Goal: Information Seeking & Learning: Learn about a topic

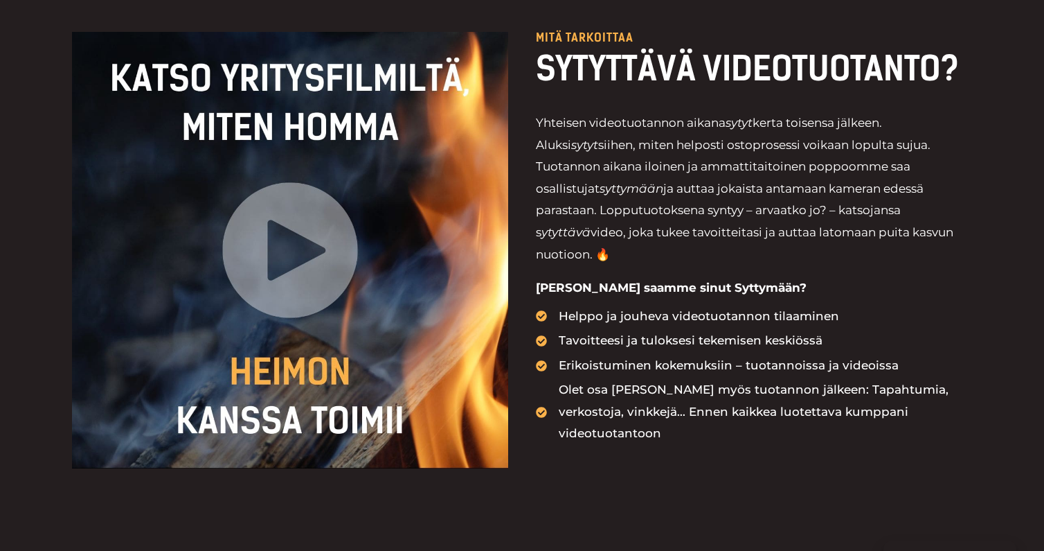
scroll to position [1609, 0]
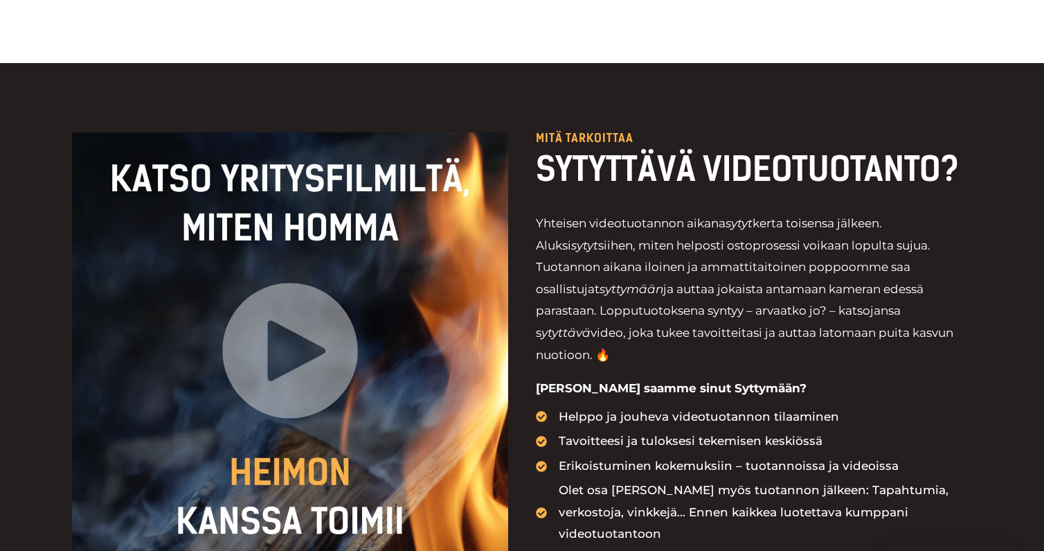
drag, startPoint x: 538, startPoint y: 258, endPoint x: 599, endPoint y: 257, distance: 61.0
click at [600, 282] on icon "syttymään" at bounding box center [632, 289] width 64 height 14
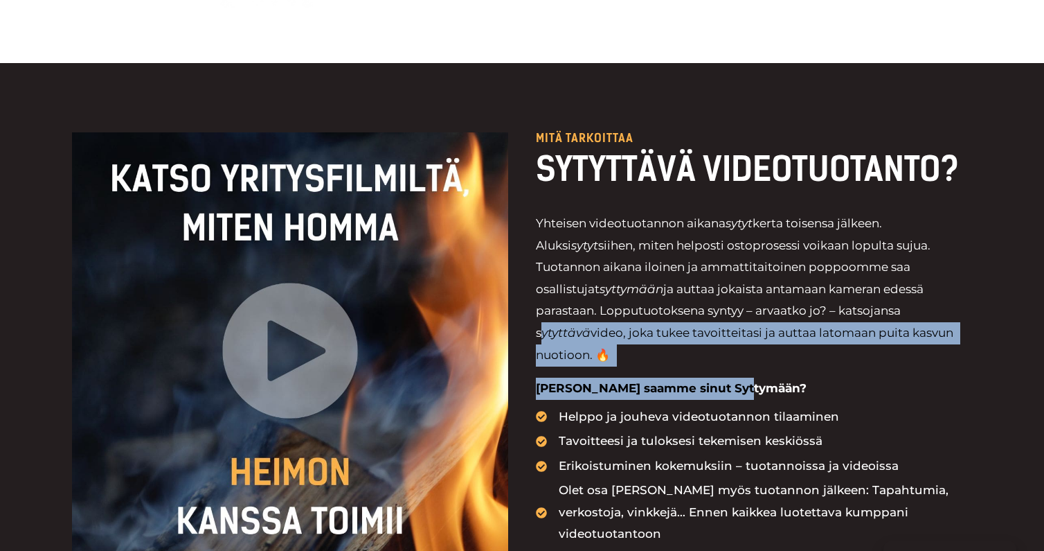
drag, startPoint x: 843, startPoint y: 276, endPoint x: 946, endPoint y: 352, distance: 127.8
click at [946, 351] on div "Mitä tarkoittaa SYTYTTÄVÄ VIDEOTUOTANTO? Yhteisen videotuotannon aikana sytyt k…" at bounding box center [754, 350] width 436 height 436
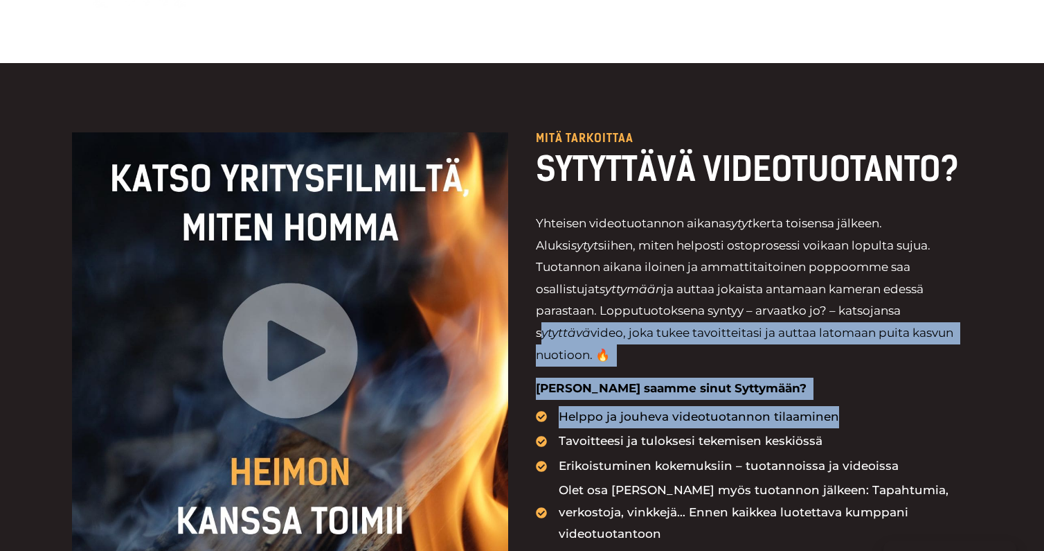
click at [942, 406] on li "Helppo ja jouheva videotuotannon tilaaminen" at bounding box center [754, 418] width 436 height 24
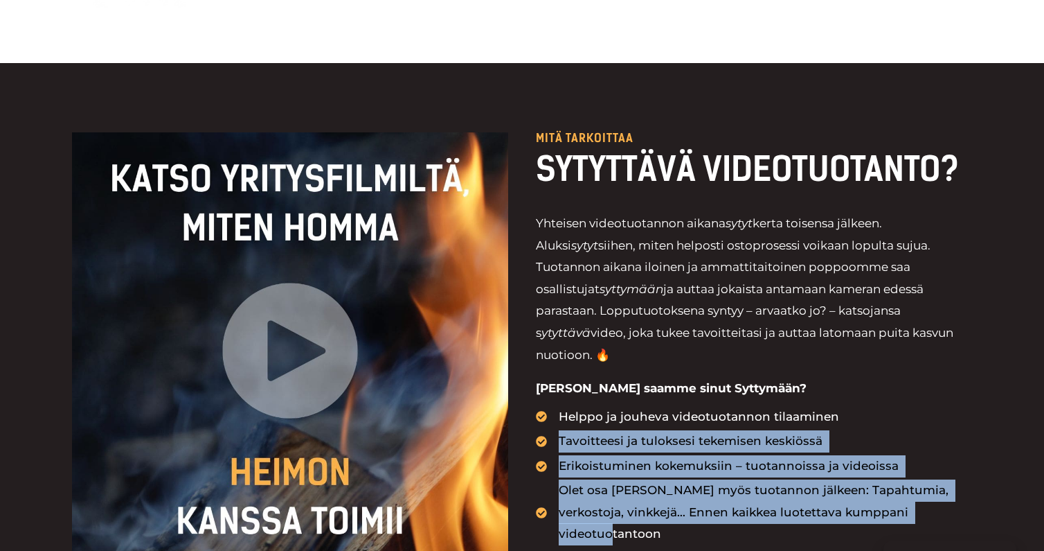
drag, startPoint x: 913, startPoint y: 462, endPoint x: 936, endPoint y: 360, distance: 104.3
click at [936, 406] on ul "Helppo ja jouheva videotuotannon tilaaminen Tavoitteesi ja tuloksesi tekemisen …" at bounding box center [754, 475] width 436 height 139
click at [936, 406] on li "Helppo ja jouheva videotuotannon tilaaminen" at bounding box center [754, 418] width 436 height 24
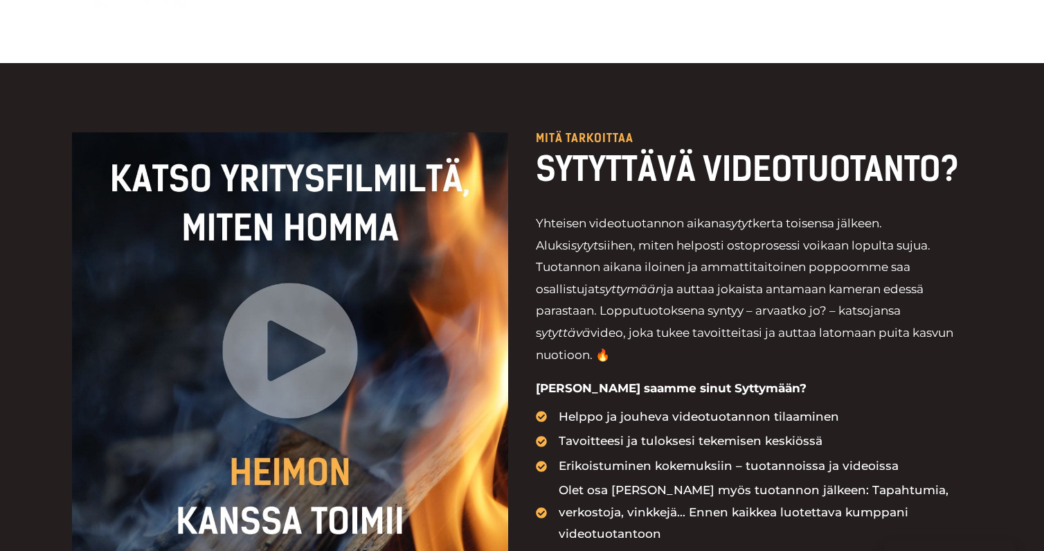
drag, startPoint x: 756, startPoint y: 196, endPoint x: 729, endPoint y: 192, distance: 27.3
click at [729, 213] on p "Yhteisen videotuotannon aikana sytyt kerta toisensa jälkeen. Aluksi sytyt siihe…" at bounding box center [754, 289] width 436 height 153
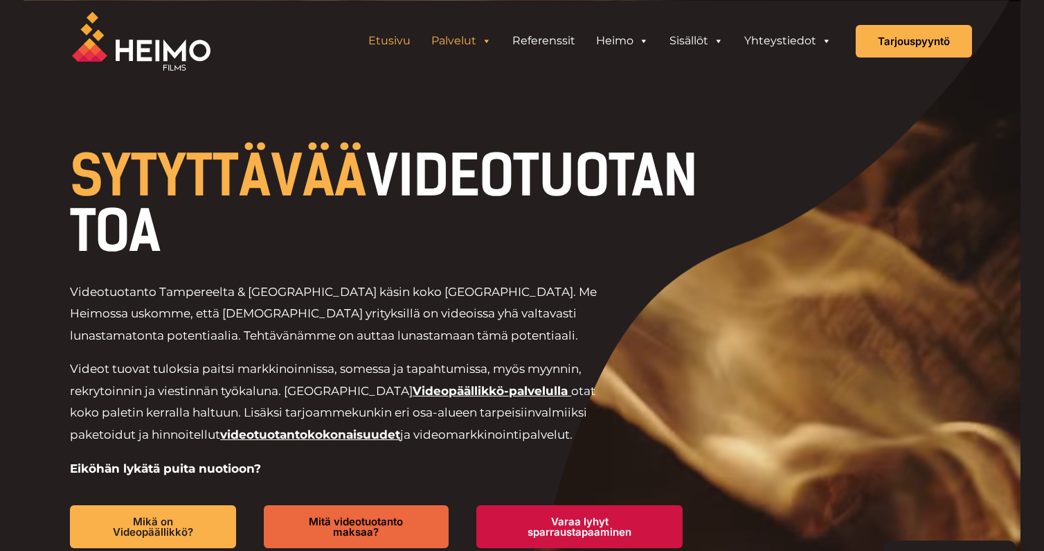
scroll to position [0, 0]
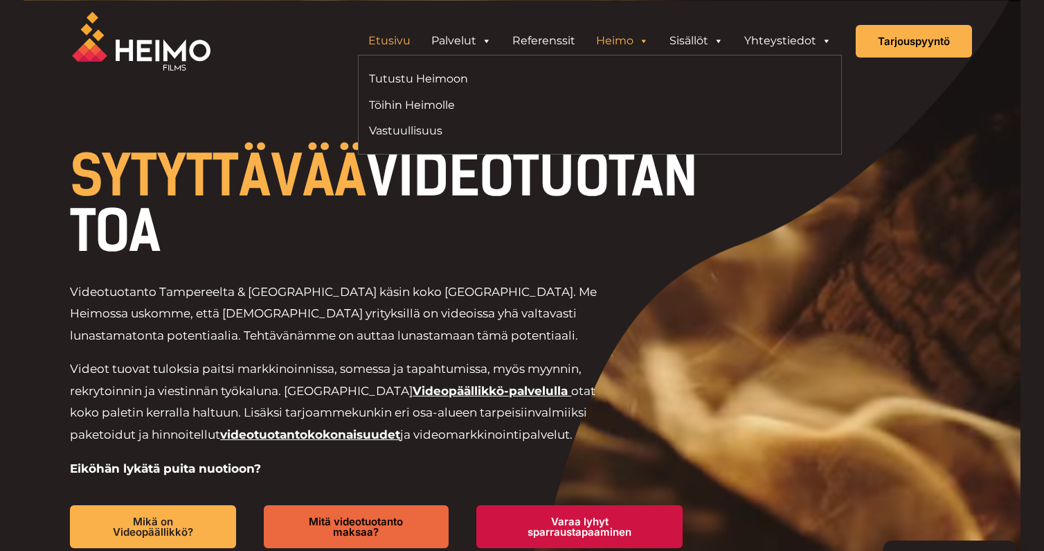
click at [615, 39] on link "Heimo" at bounding box center [622, 41] width 73 height 28
click at [399, 81] on link "Tutustu Heimoon" at bounding box center [479, 78] width 221 height 19
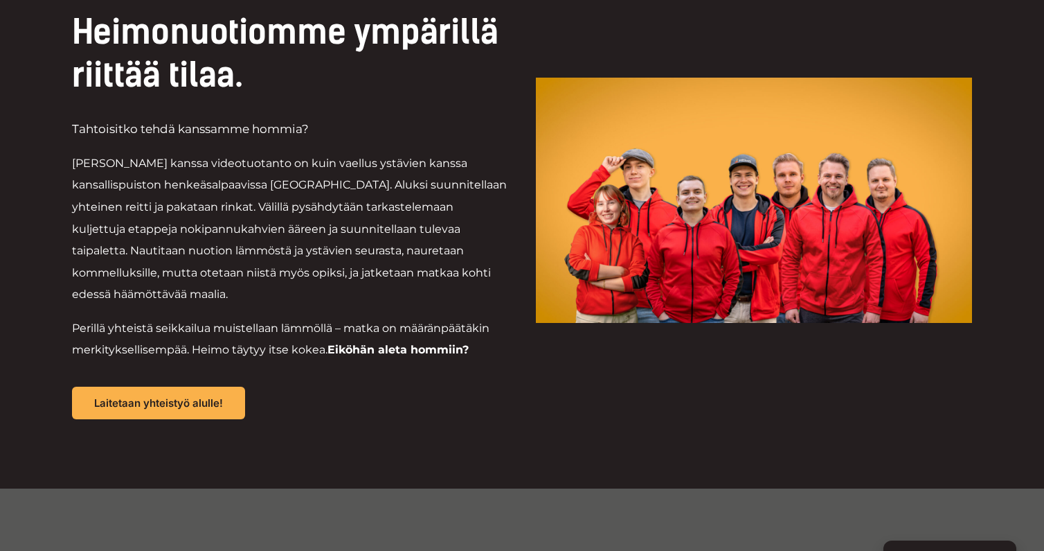
scroll to position [2118, 0]
